Goal: Information Seeking & Learning: Learn about a topic

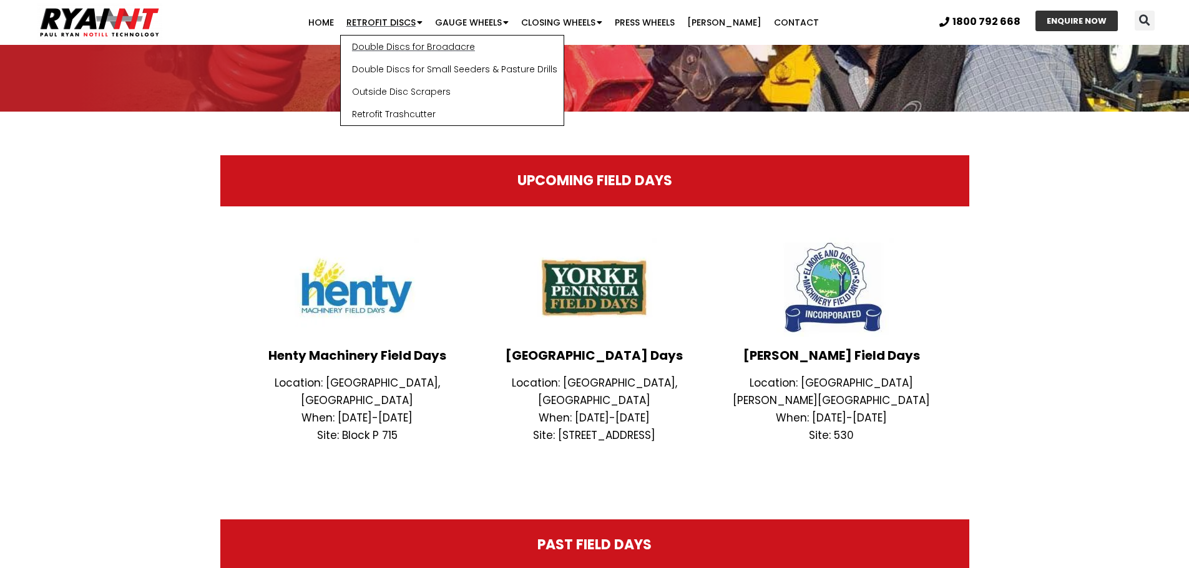
click at [388, 44] on link "Double Discs for Broadacre" at bounding box center [452, 47] width 223 height 22
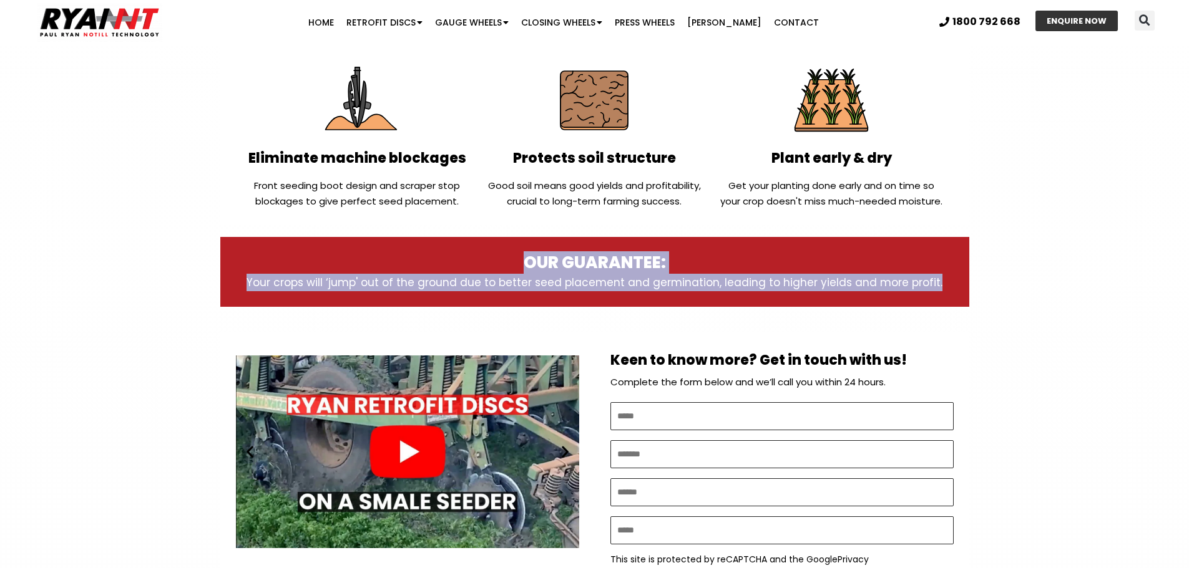
drag, startPoint x: 943, startPoint y: 281, endPoint x: 497, endPoint y: 260, distance: 446.0
click at [497, 260] on div "OUR GUARANTEE: Your crops will ‘jump' out of the ground due to better seed plac…" at bounding box center [594, 272] width 699 height 39
copy div "OUR GUARANTEE: Your crops will ‘jump' out of the ground due to better seed plac…"
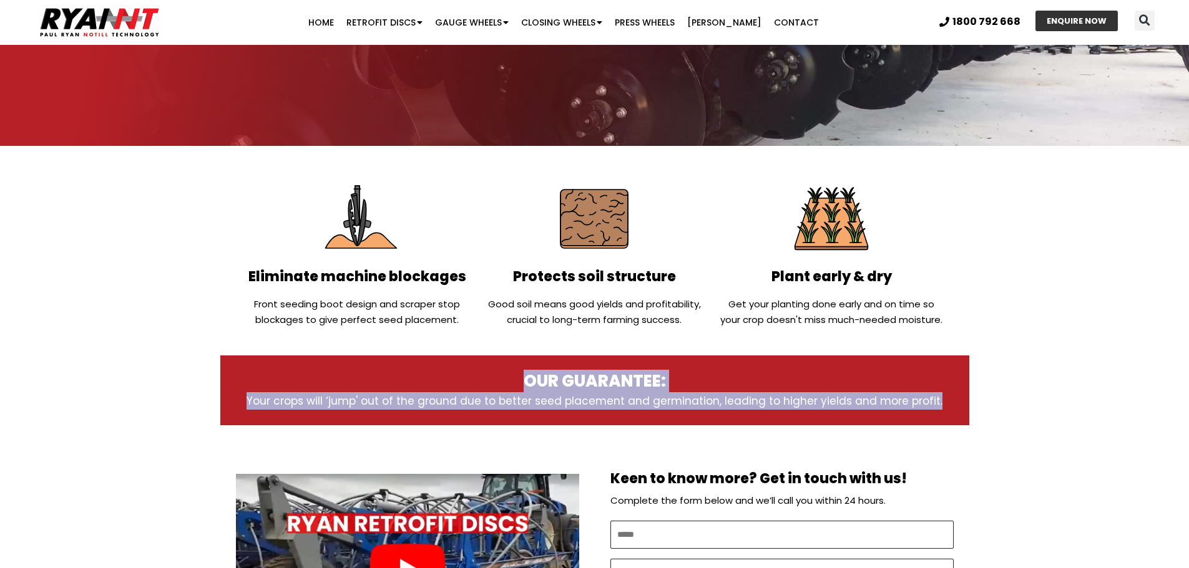
scroll to position [250, 0]
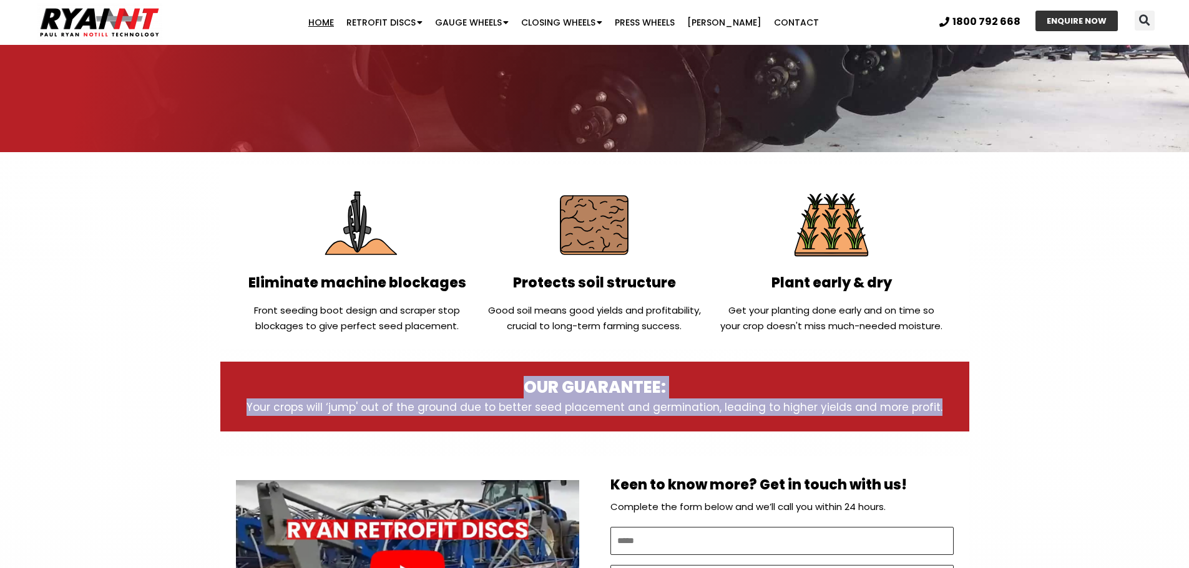
click at [322, 27] on link "Home" at bounding box center [321, 22] width 38 height 25
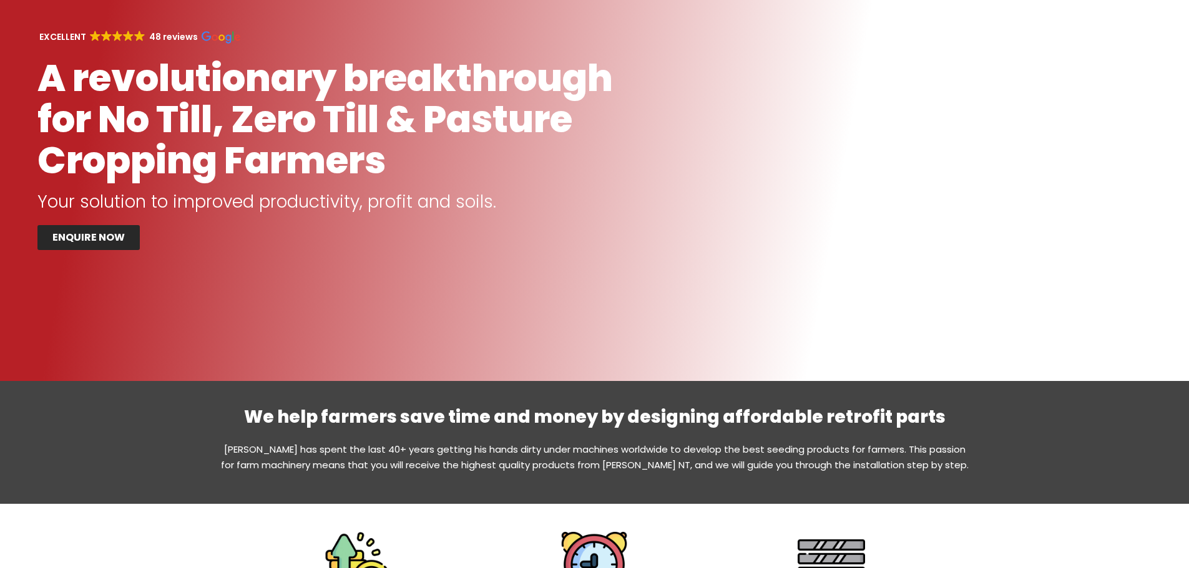
scroll to position [250, 0]
